Goal: Task Accomplishment & Management: Use online tool/utility

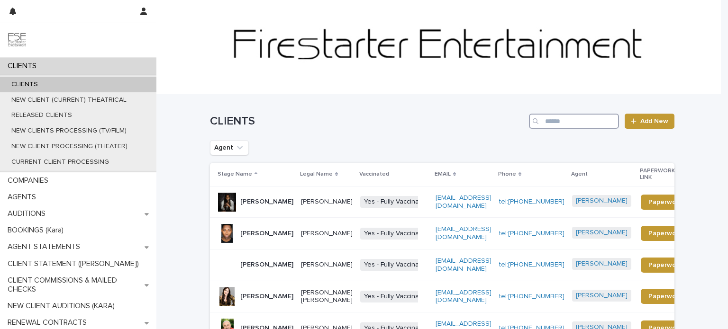
click at [578, 120] on input "Search" at bounding box center [574, 121] width 90 height 15
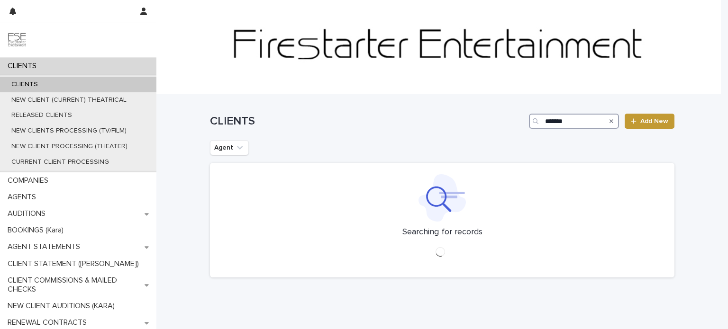
type input "*******"
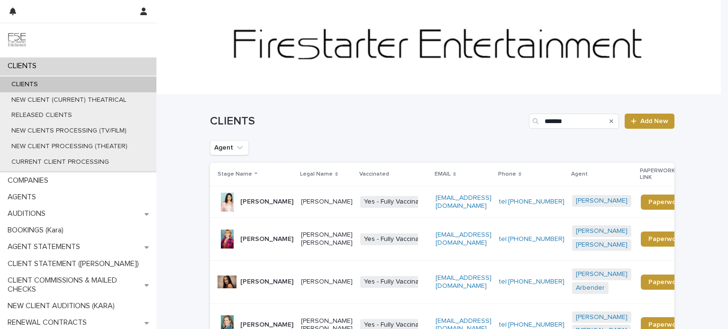
click at [330, 206] on p "[PERSON_NAME]" at bounding box center [327, 202] width 52 height 8
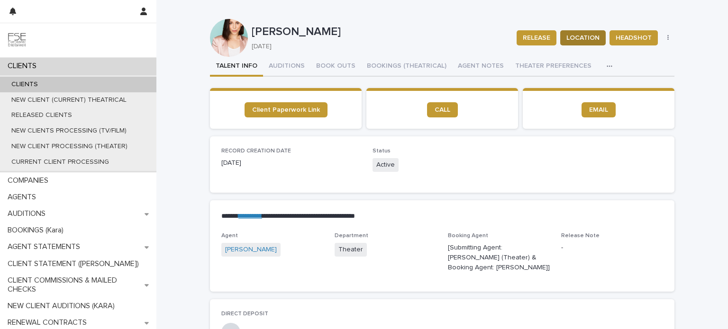
click at [584, 37] on span "LOCATION" at bounding box center [582, 37] width 33 height 9
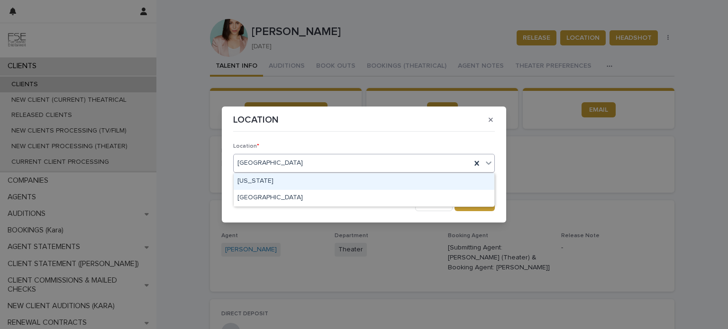
click at [487, 163] on icon at bounding box center [489, 163] width 6 height 3
click at [420, 181] on div "[US_STATE]" at bounding box center [364, 181] width 261 height 17
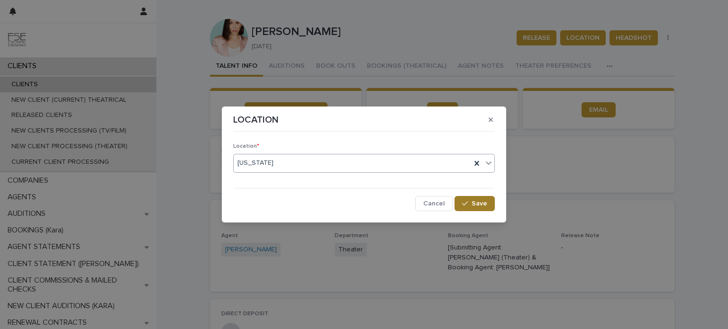
click at [474, 203] on span "Save" at bounding box center [479, 203] width 16 height 7
